Goal: Task Accomplishment & Management: Manage account settings

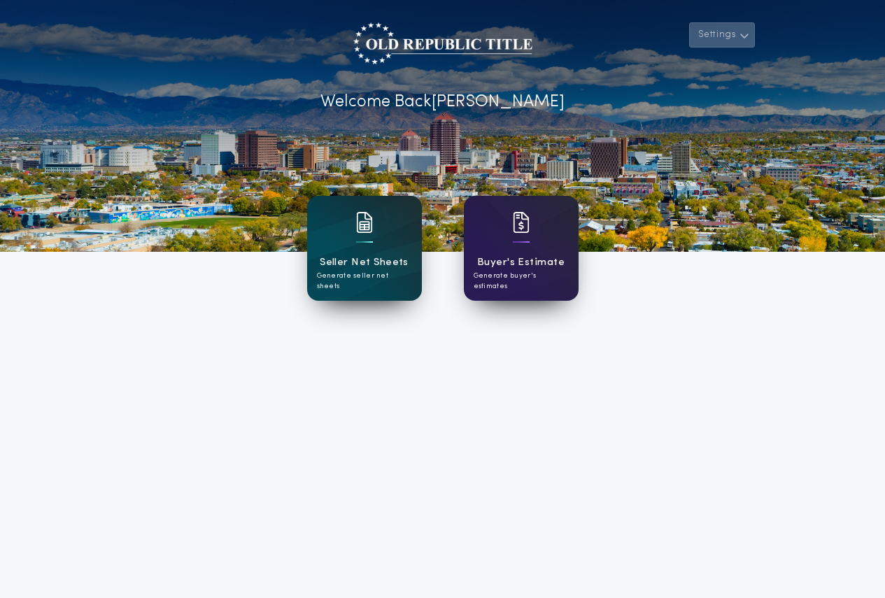
click at [745, 39] on icon "button" at bounding box center [744, 35] width 10 height 17
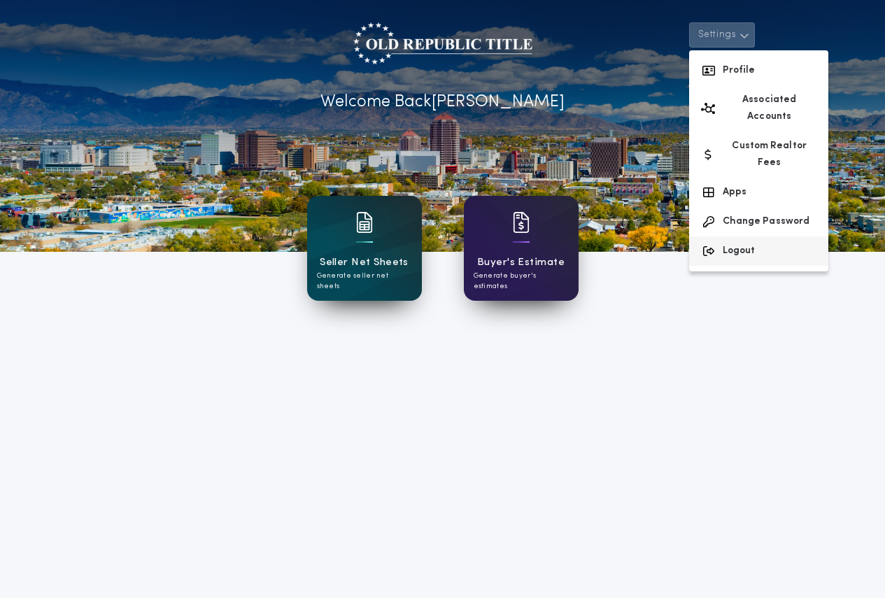
click at [738, 236] on button "Logout" at bounding box center [758, 250] width 139 height 29
